Goal: Entertainment & Leisure: Consume media (video, audio)

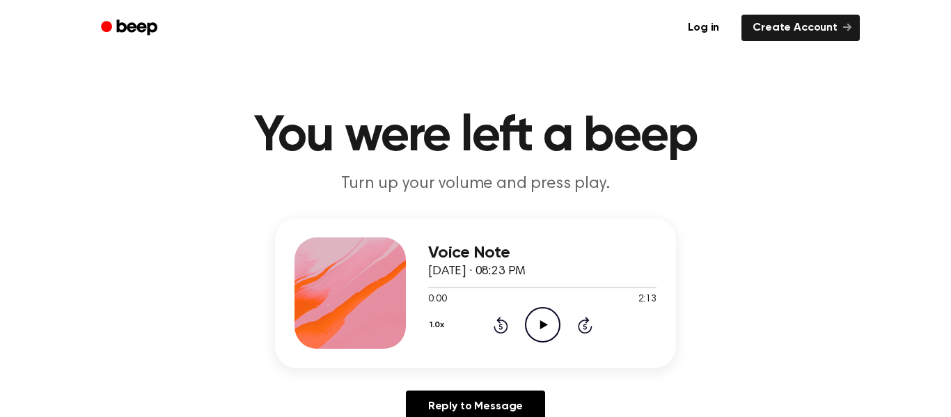
click at [536, 332] on icon "Play Audio" at bounding box center [542, 324] width 35 height 35
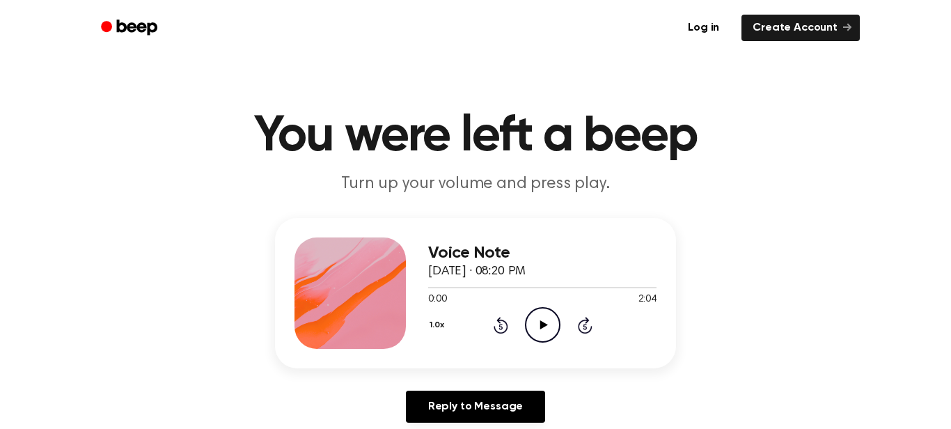
click at [445, 297] on span "0:00" at bounding box center [437, 299] width 18 height 15
drag, startPoint x: 444, startPoint y: 297, endPoint x: 312, endPoint y: 320, distance: 134.2
click at [312, 320] on div "Voice Note September 30, 2024 · 08:20 PM 0:00 2:04 Your browser does not suppor…" at bounding box center [475, 293] width 401 height 150
click at [331, 369] on div "Voice Note September 30, 2024 · 08:20 PM 0:00 2:04 Your browser does not suppor…" at bounding box center [475, 326] width 917 height 216
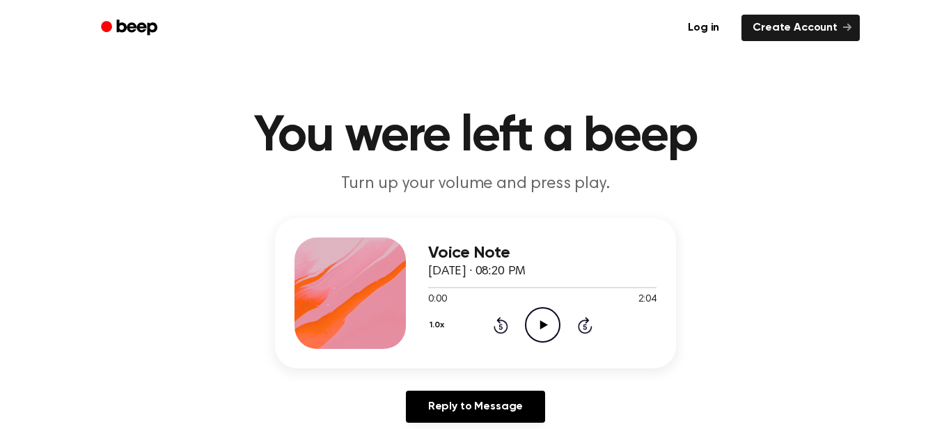
click at [534, 335] on icon "Play Audio" at bounding box center [542, 324] width 35 height 35
click at [542, 333] on icon "Play Audio" at bounding box center [542, 324] width 35 height 35
